Goal: Information Seeking & Learning: Learn about a topic

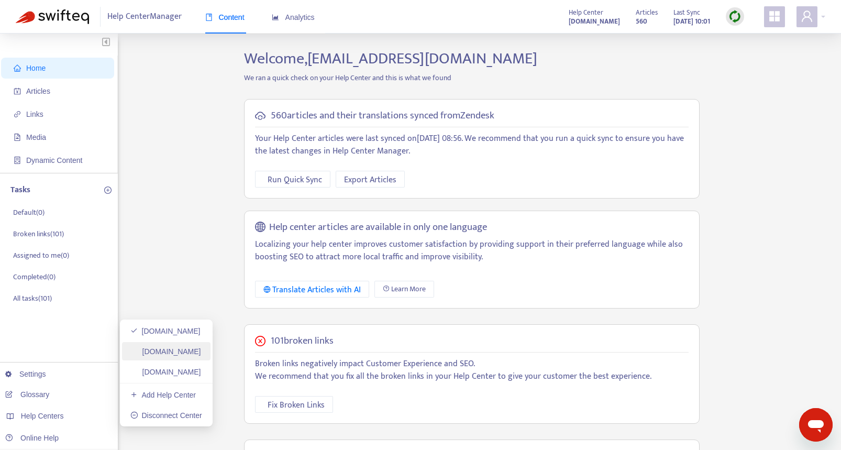
click at [157, 348] on link "docs.maxio.com" at bounding box center [165, 351] width 71 height 8
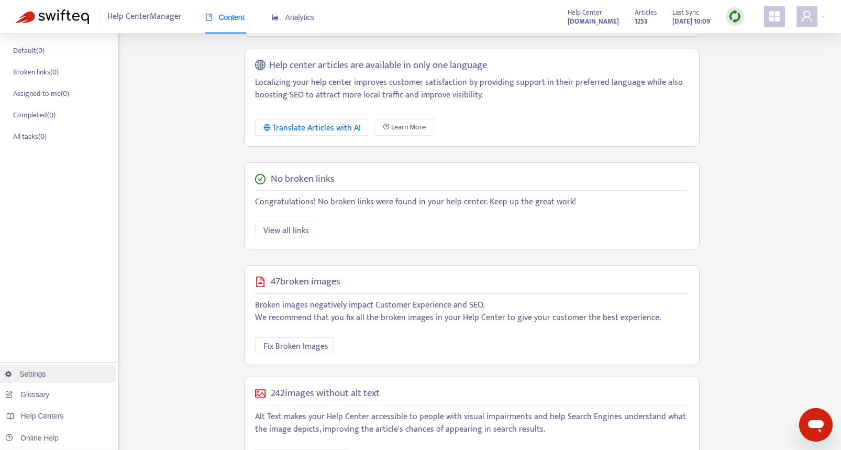
scroll to position [164, 0]
click at [296, 342] on span "Fix Broken Images" at bounding box center [295, 344] width 65 height 13
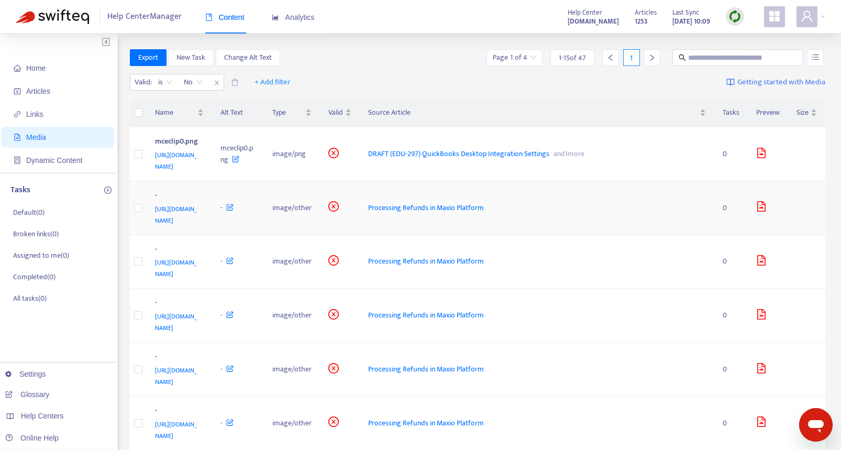
click at [525, 205] on td "Processing Refunds in Maxio Platform" at bounding box center [537, 208] width 354 height 54
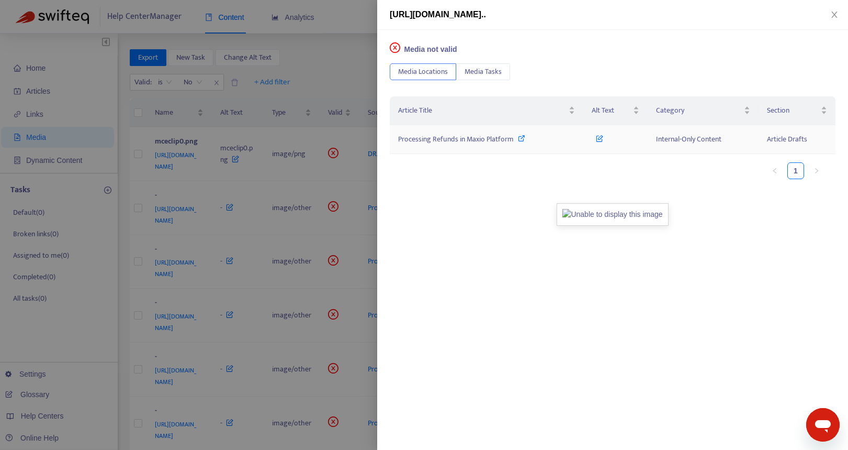
click at [480, 137] on span "Processing Refunds in Maxio Platform" at bounding box center [456, 139] width 116 height 12
click at [835, 16] on icon "close" at bounding box center [835, 15] width 6 height 6
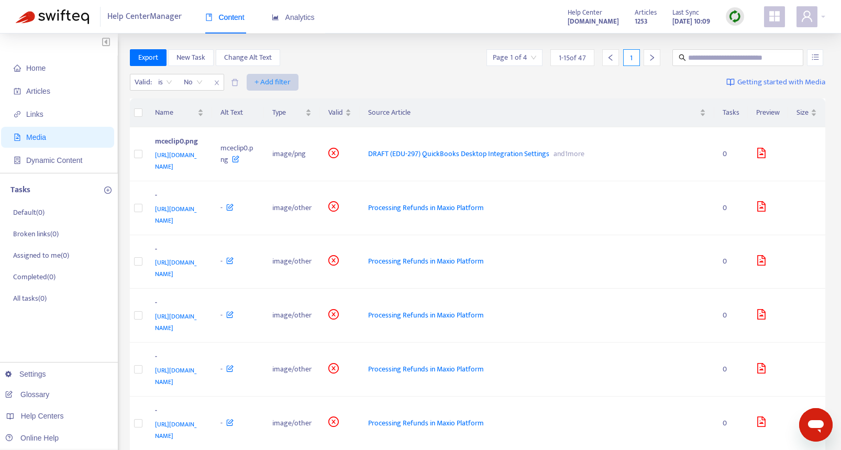
click at [272, 80] on span "+ Add filter" at bounding box center [272, 82] width 36 height 13
click at [270, 122] on span "Category" at bounding box center [273, 120] width 36 height 12
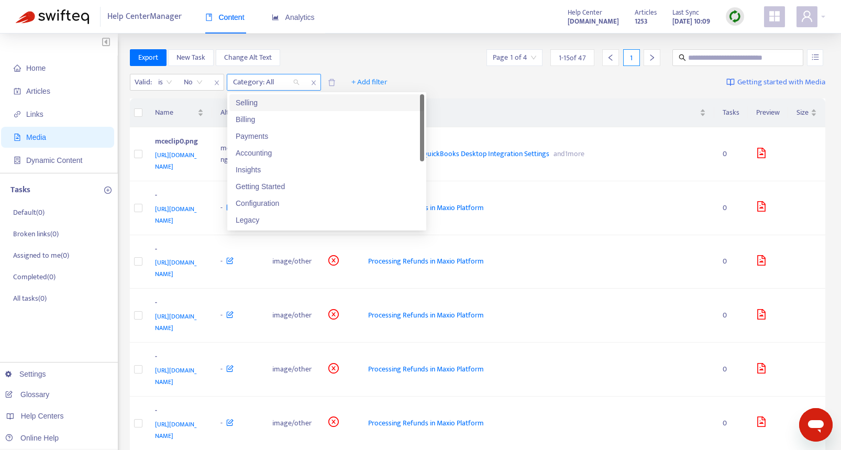
click at [295, 85] on div "Category: All" at bounding box center [266, 82] width 78 height 16
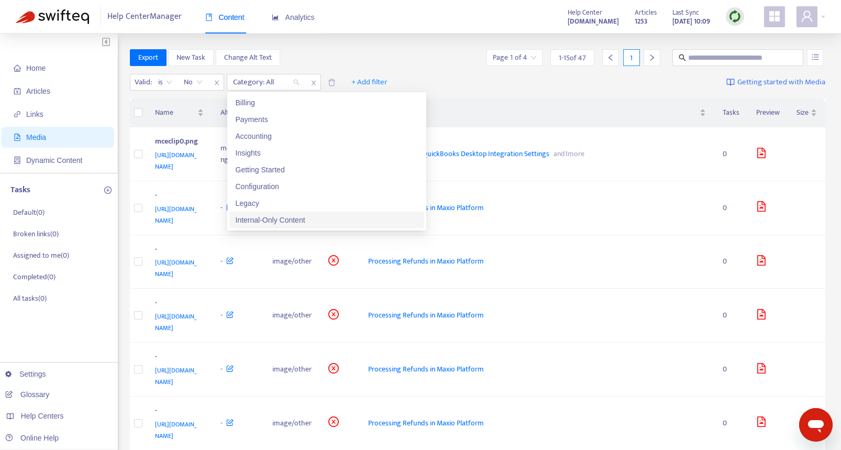
click at [305, 221] on div "Internal-Only Content" at bounding box center [327, 220] width 182 height 12
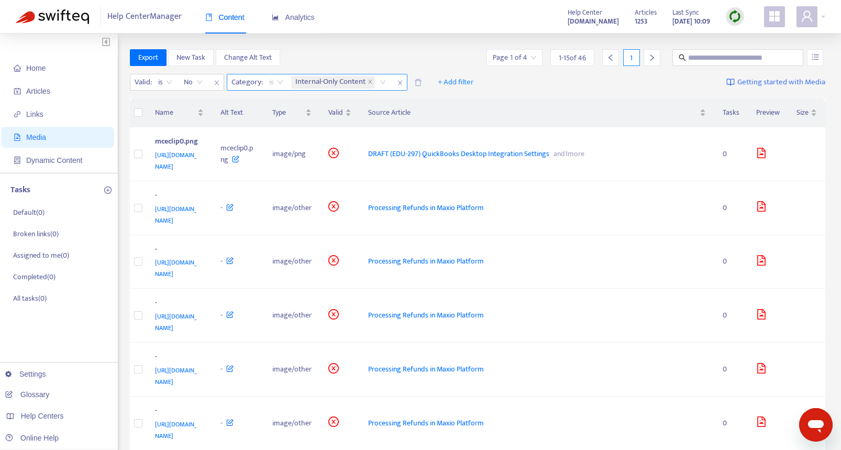
click at [279, 81] on span "is" at bounding box center [276, 82] width 14 height 16
click at [282, 116] on div "is not" at bounding box center [363, 120] width 182 height 12
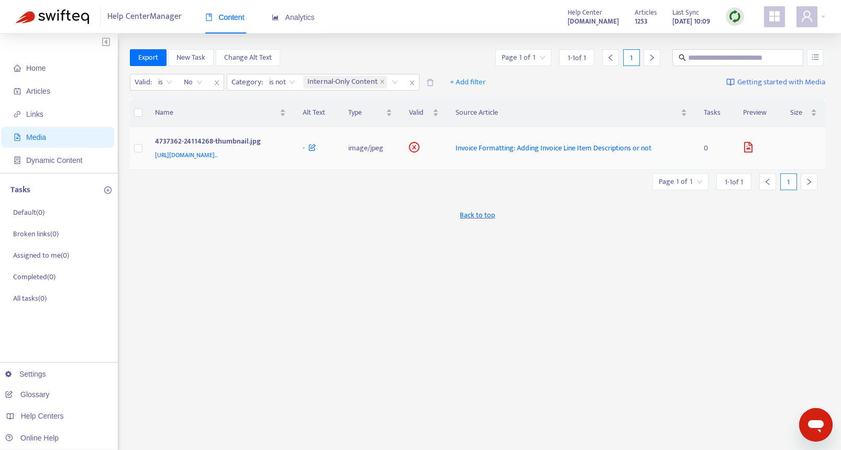
click at [583, 154] on span "Invoice Formatting: Adding Invoice Line Item Descriptions or not" at bounding box center [553, 148] width 196 height 12
click at [430, 118] on span "Valid" at bounding box center [419, 113] width 21 height 12
click at [572, 154] on span "Invoice Formatting: Adding Invoice Line Item Descriptions or not" at bounding box center [553, 148] width 196 height 12
